Goal: Subscribe to service/newsletter

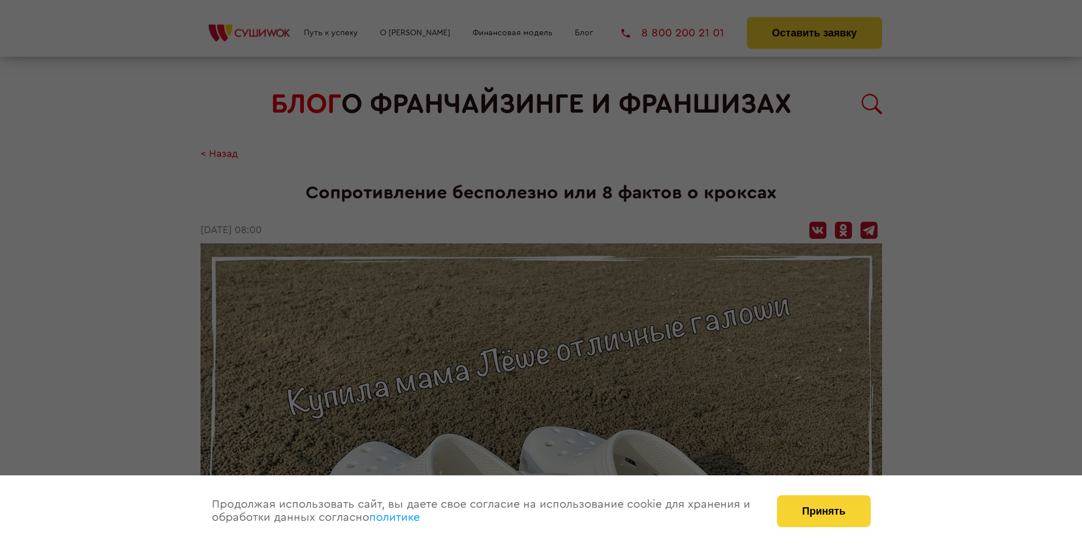
scroll to position [1996, 0]
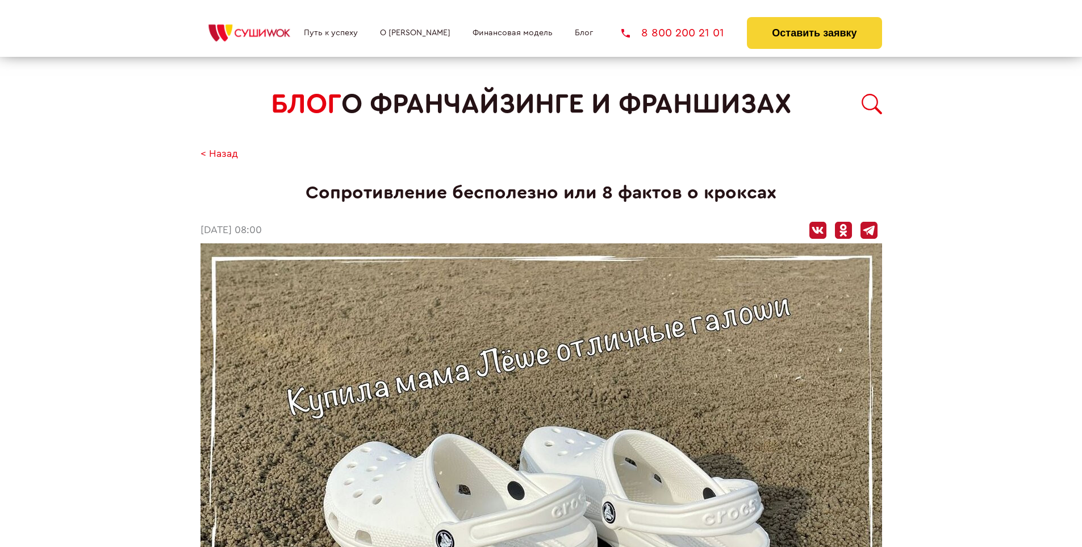
scroll to position [1996, 0]
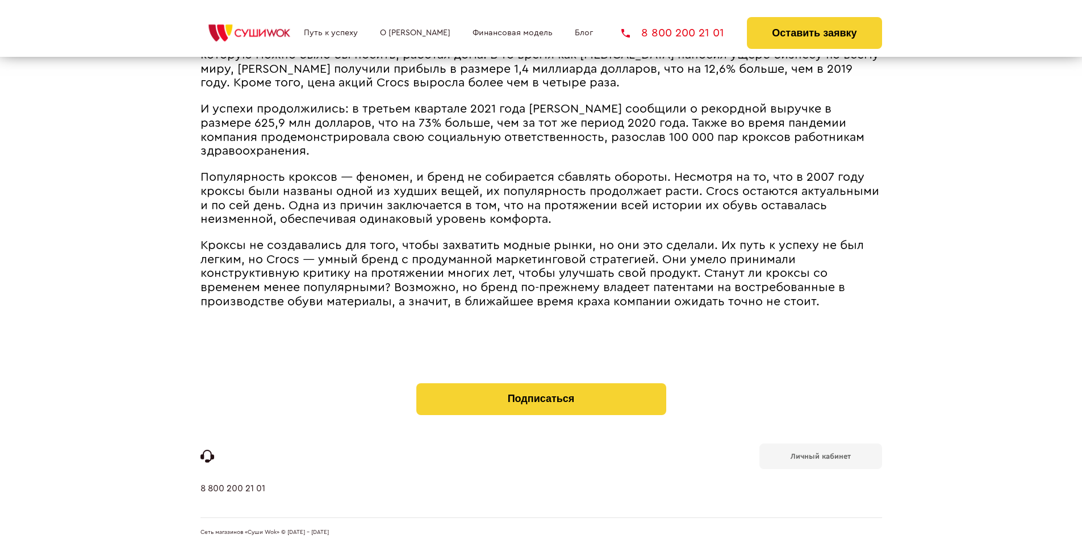
click at [820, 454] on b "Личный кабинет" at bounding box center [821, 455] width 60 height 7
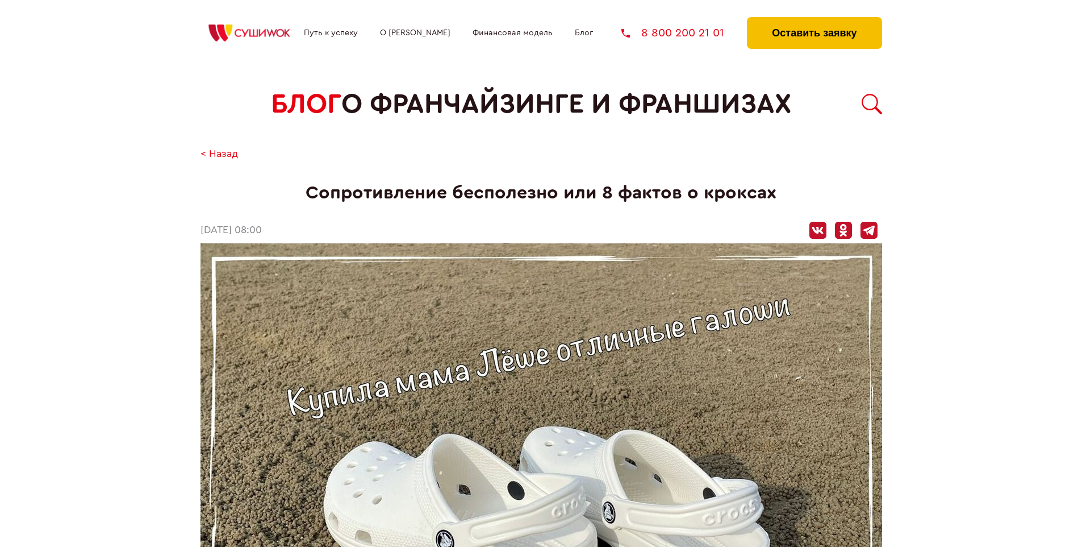
click at [814, 20] on button "Оставить заявку" at bounding box center [814, 33] width 135 height 32
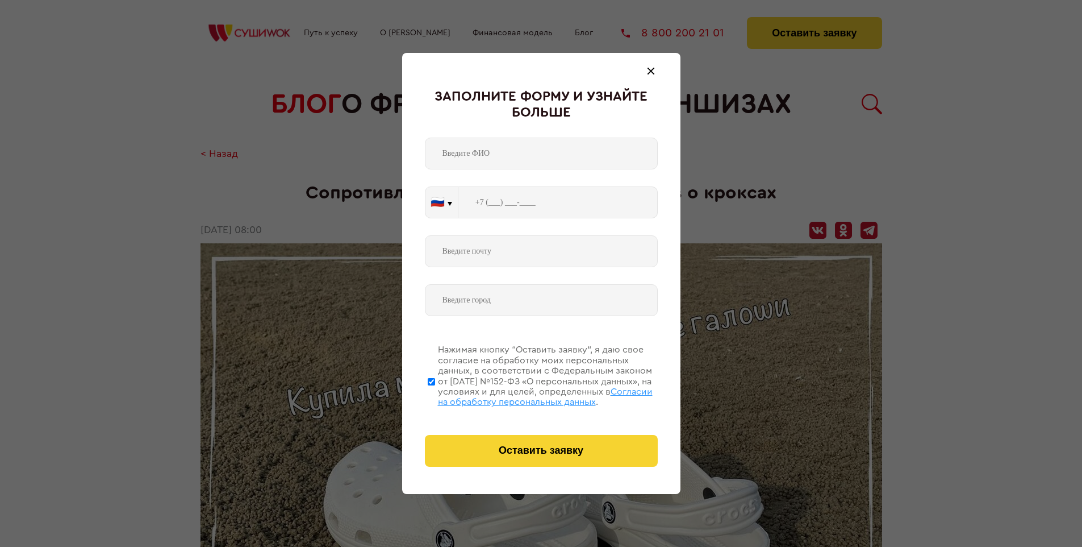
click at [527, 395] on span "Согласии на обработку персональных данных" at bounding box center [545, 396] width 215 height 19
click at [435, 395] on input "Нажимая кнопку “Оставить заявку”, я даю свое согласие на обработку моих персона…" at bounding box center [431, 381] width 7 height 91
checkbox input "false"
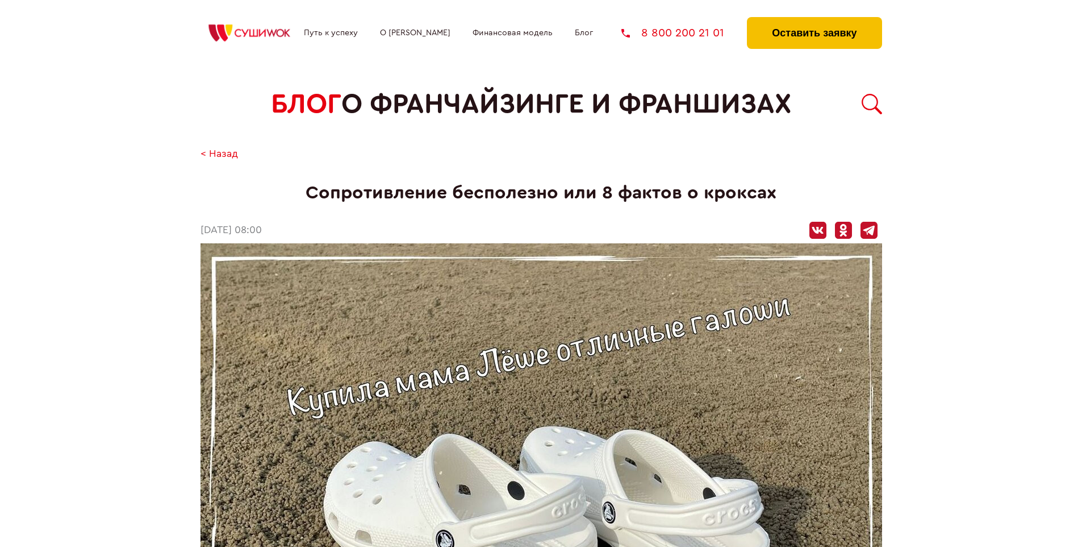
click at [814, 20] on button "Оставить заявку" at bounding box center [814, 33] width 135 height 32
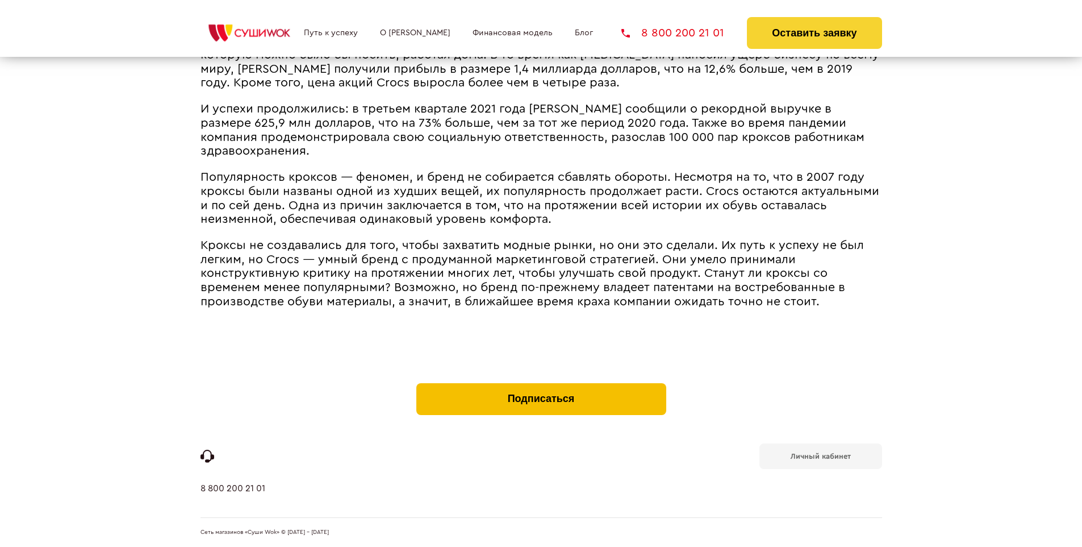
click at [541, 385] on button "Подписаться" at bounding box center [541, 399] width 250 height 32
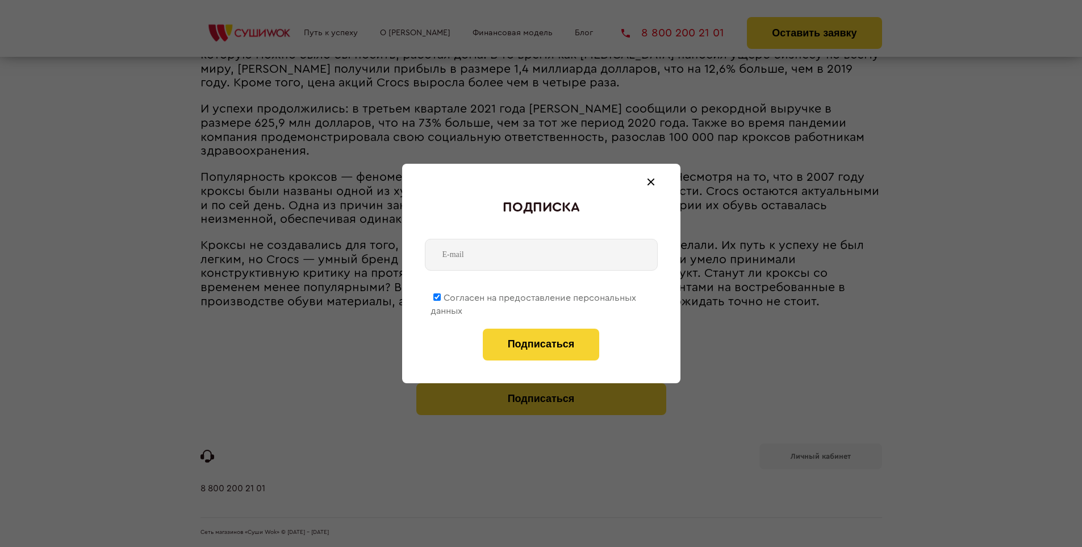
click at [534, 295] on span "Согласен на предоставление персональных данных" at bounding box center [534, 304] width 206 height 22
click at [441, 295] on input "Согласен на предоставление персональных данных" at bounding box center [436, 296] width 7 height 7
checkbox input "false"
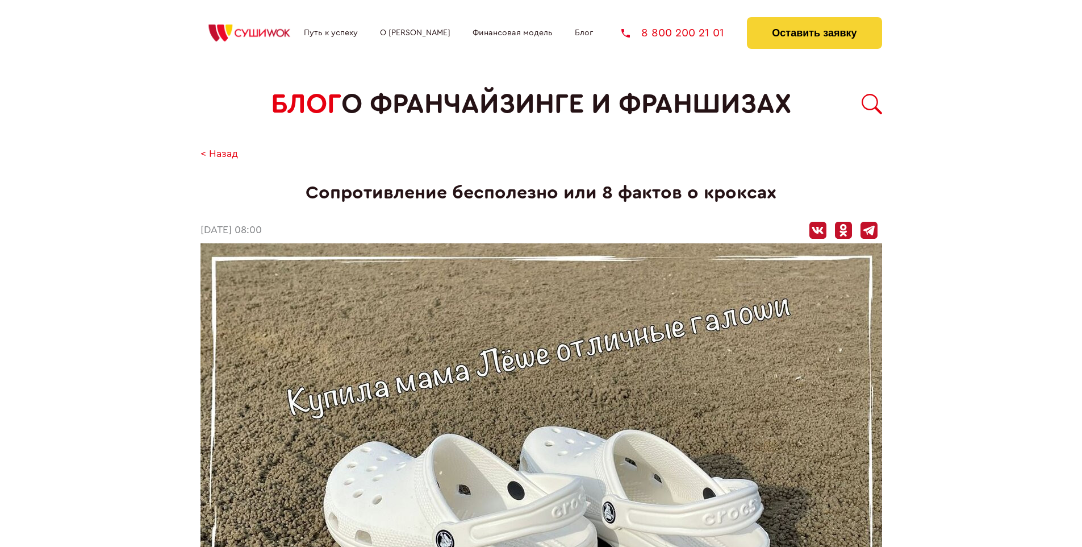
scroll to position [1996, 0]
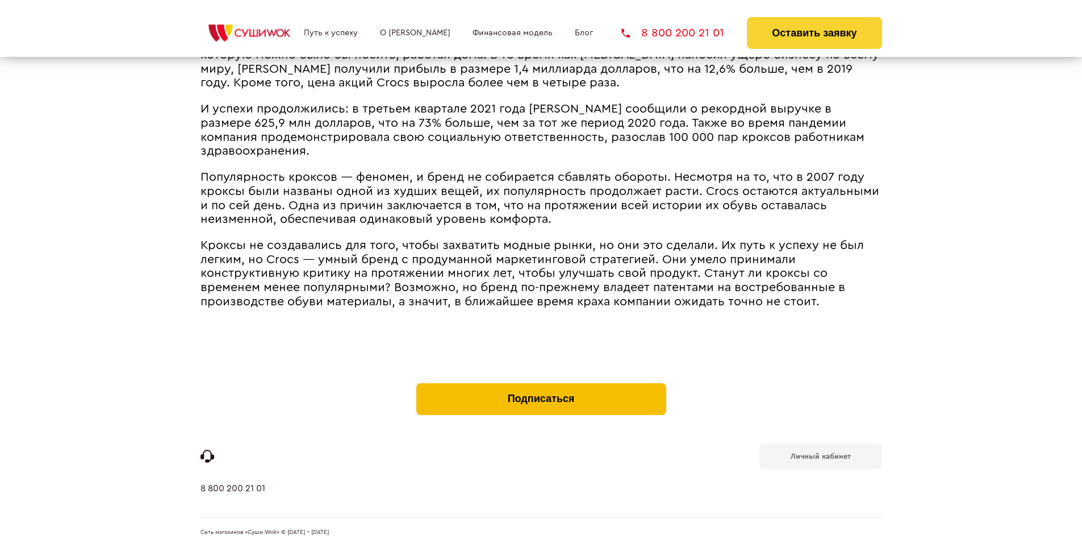
click at [541, 385] on button "Подписаться" at bounding box center [541, 399] width 250 height 32
